Goal: Use online tool/utility: Utilize a website feature to perform a specific function

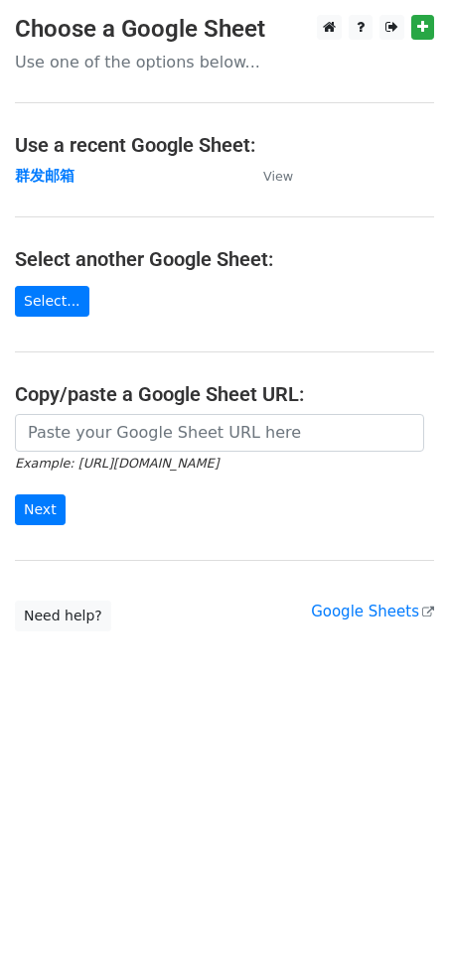
click at [3, 317] on main "Choose a Google Sheet Use one of the options below... Use a recent Google Sheet…" at bounding box center [224, 323] width 449 height 617
click at [45, 318] on main "Choose a Google Sheet Use one of the options below... Use a recent Google Sheet…" at bounding box center [224, 323] width 449 height 617
click at [50, 310] on link "Select..." at bounding box center [52, 301] width 74 height 31
click at [63, 296] on link "Select..." at bounding box center [52, 301] width 74 height 31
click at [59, 298] on link "Select..." at bounding box center [52, 301] width 74 height 31
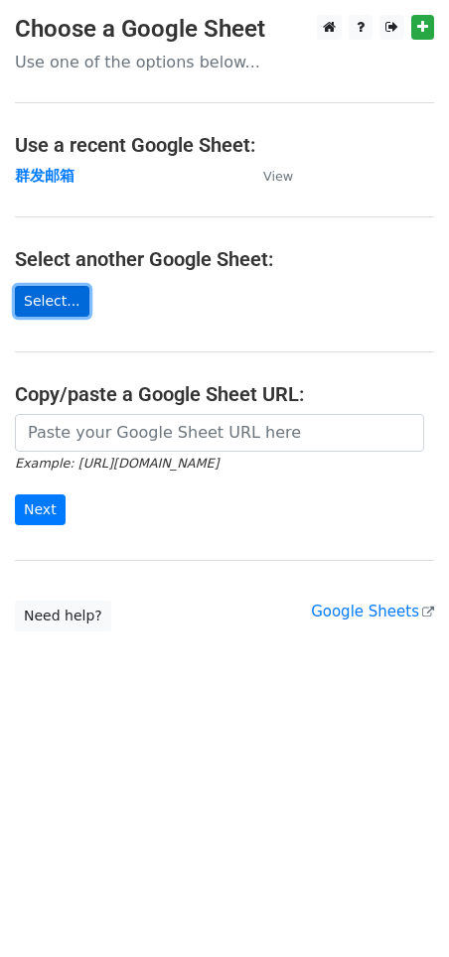
click at [61, 309] on link "Select..." at bounding box center [52, 301] width 74 height 31
click at [72, 295] on link "Select..." at bounding box center [52, 301] width 74 height 31
click at [50, 305] on link "Select..." at bounding box center [52, 301] width 74 height 31
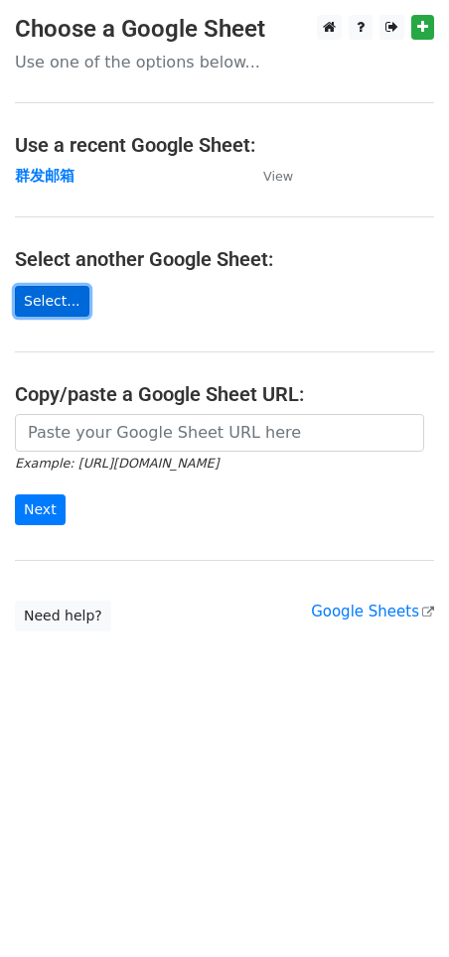
click at [50, 305] on link "Select..." at bounding box center [52, 301] width 74 height 31
click at [47, 295] on link "Select..." at bounding box center [52, 301] width 74 height 31
click at [39, 302] on link "Select..." at bounding box center [52, 301] width 74 height 31
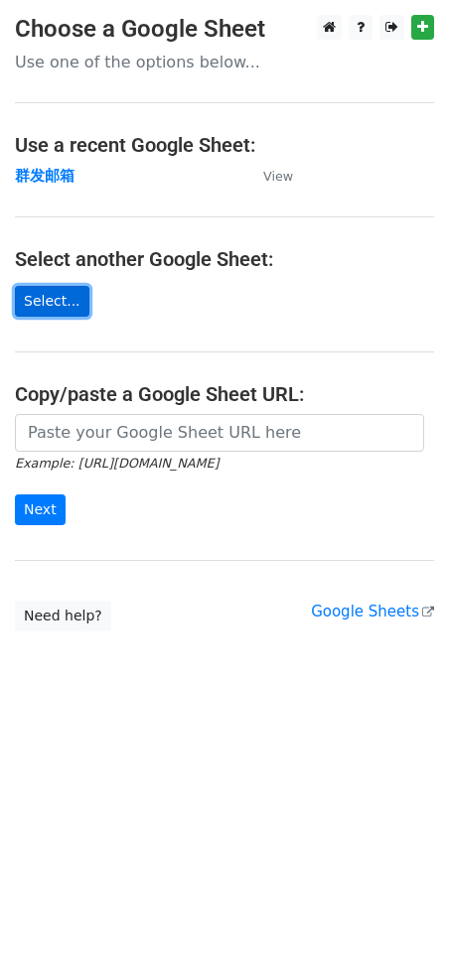
click at [43, 303] on link "Select..." at bounding box center [52, 301] width 74 height 31
click at [43, 310] on link "Select..." at bounding box center [52, 301] width 74 height 31
click at [38, 303] on link "Select..." at bounding box center [52, 301] width 74 height 31
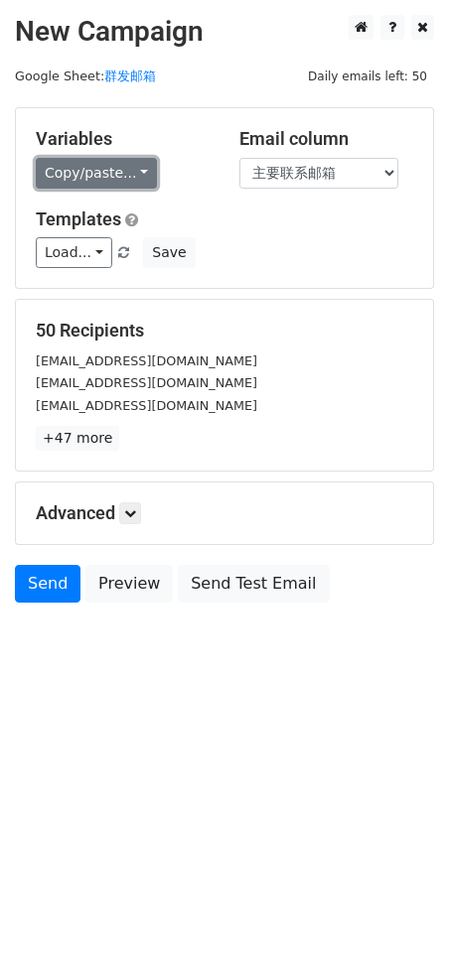
click at [86, 175] on link "Copy/paste..." at bounding box center [96, 173] width 121 height 31
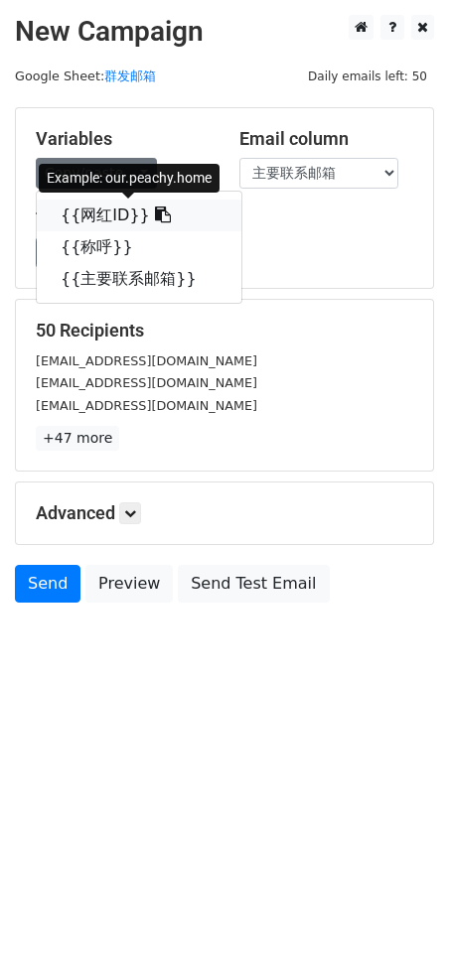
click at [97, 219] on link "{{网红ID}}" at bounding box center [139, 216] width 205 height 32
